Goal: Navigation & Orientation: Find specific page/section

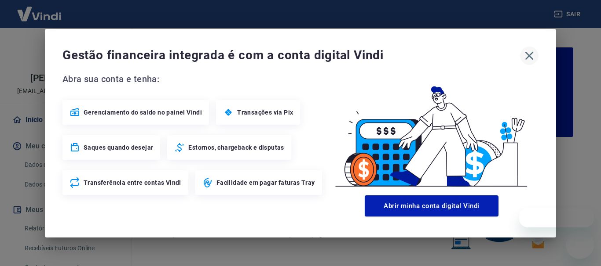
click at [524, 57] on icon "button" at bounding box center [529, 56] width 14 height 14
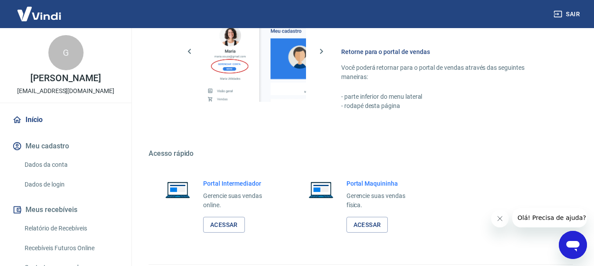
scroll to position [546, 0]
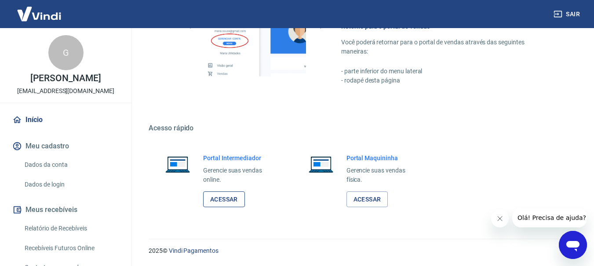
click at [215, 201] on link "Acessar" at bounding box center [224, 200] width 42 height 16
